Goal: Contribute content: Add original content to the website for others to see

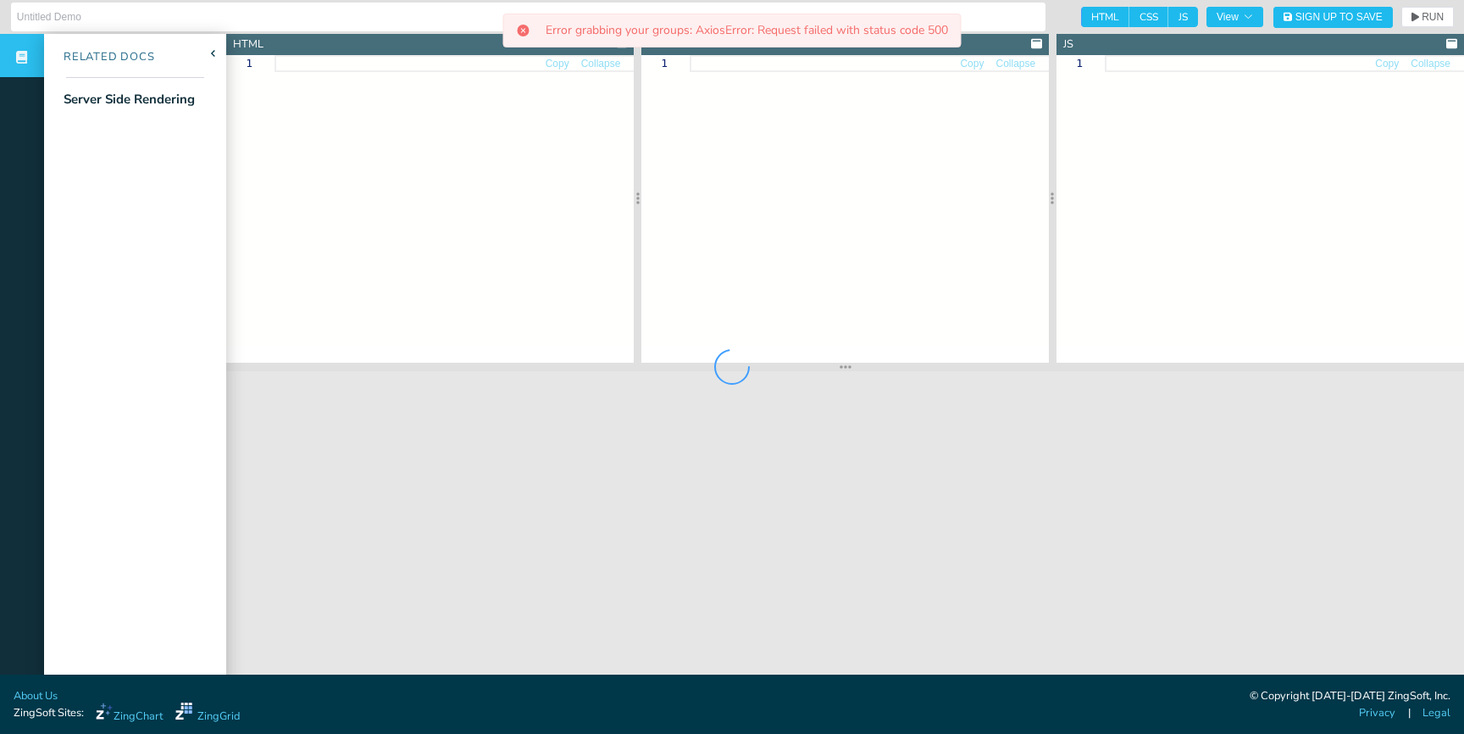
type input "Server-Side Rendering"
type textarea "<!DOCTYPE html> <html> <head> <meta charset="utf-8"> <title>ZingGrid Demo</titl…"
type textarea ".zg-body {background:#e6e6e6;} zing-grid { overflow: hidden; }"
